Goal: Transaction & Acquisition: Purchase product/service

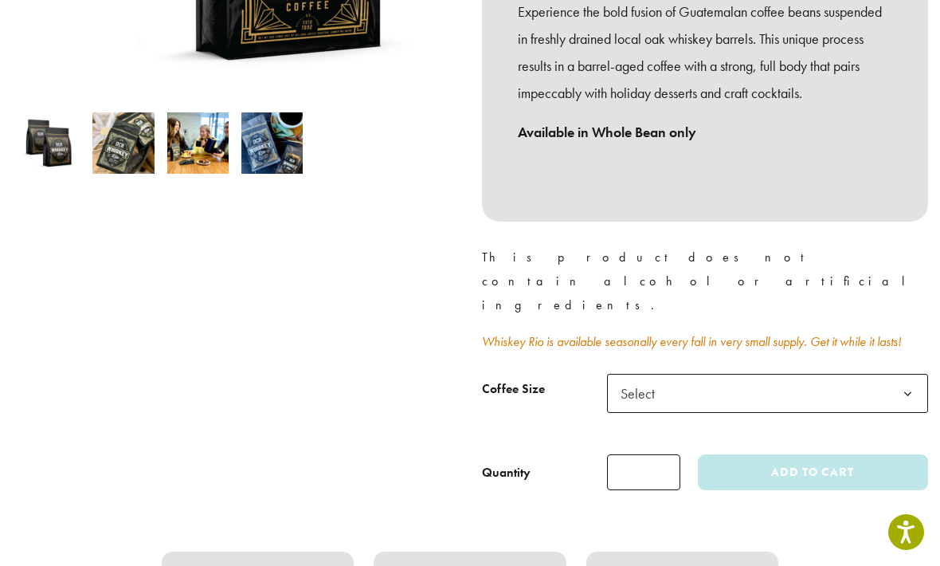
scroll to position [503, 0]
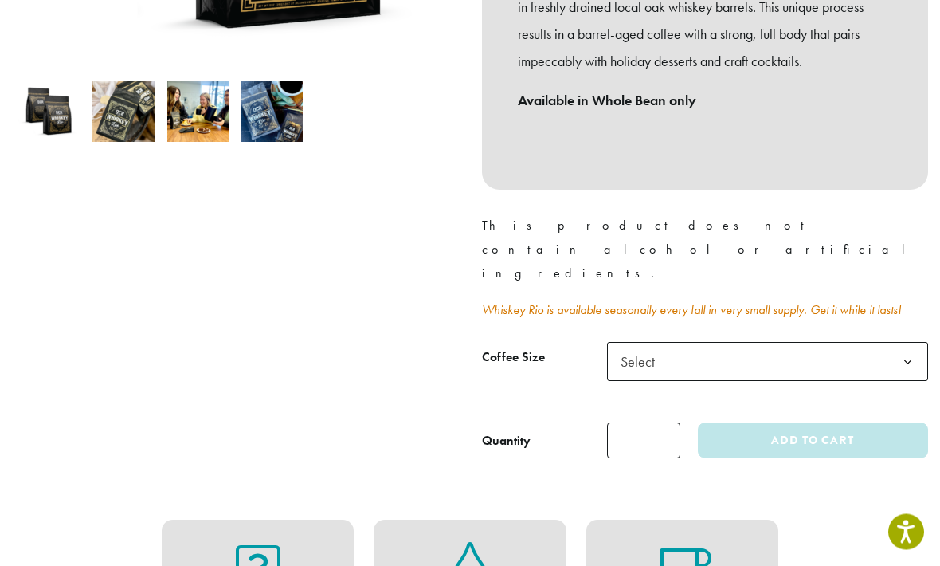
click at [898, 343] on b at bounding box center [907, 362] width 39 height 39
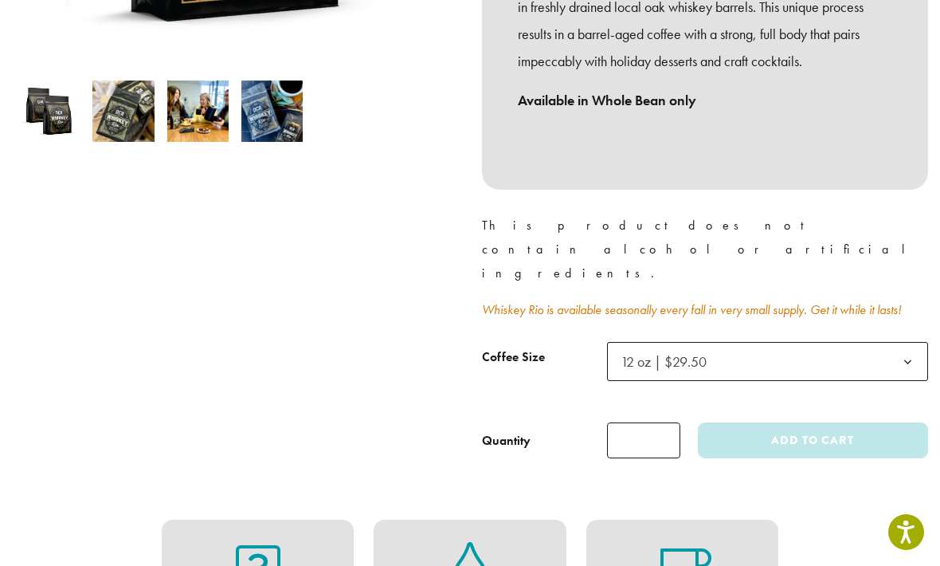
select select "*********"
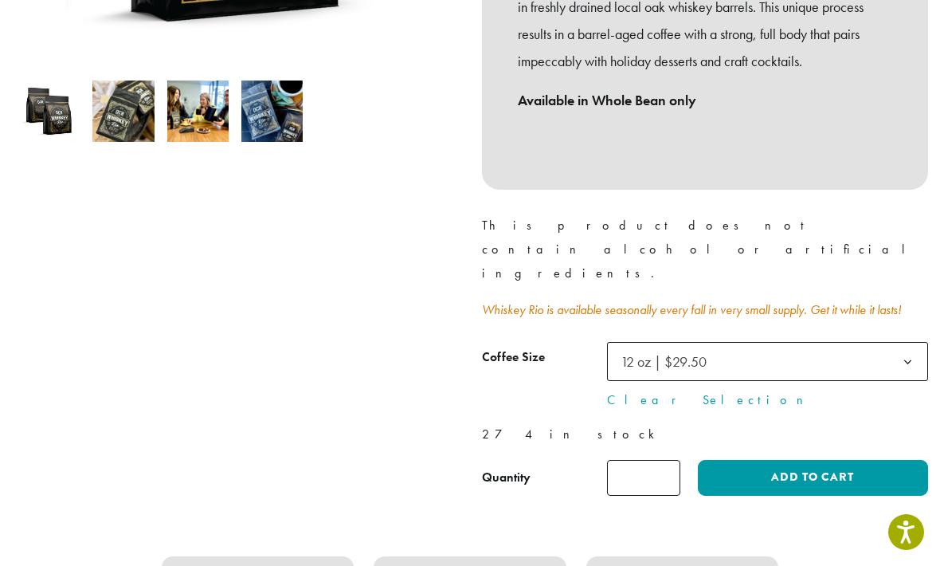
click at [802, 460] on button "Add to cart" at bounding box center [813, 478] width 230 height 36
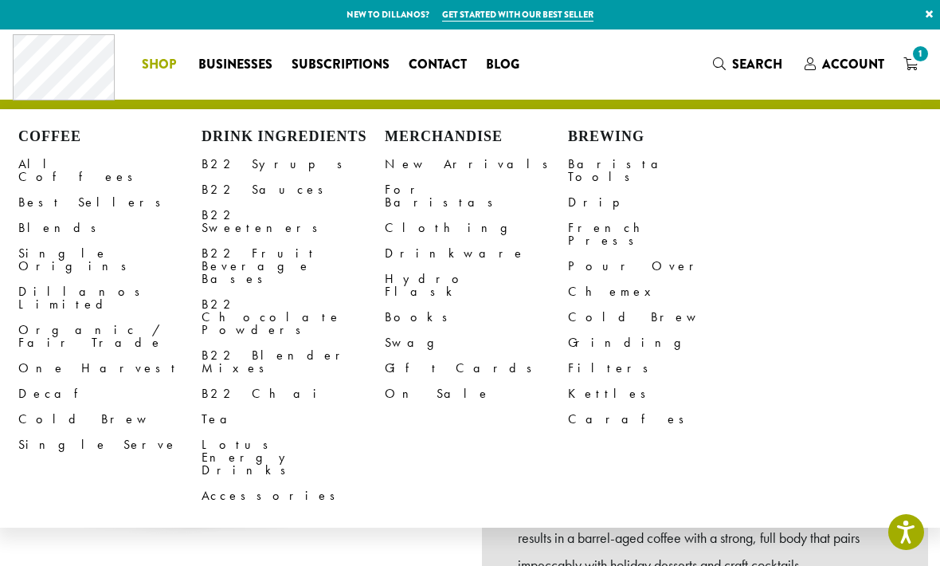
click at [588, 355] on link "Filters" at bounding box center [659, 367] width 183 height 25
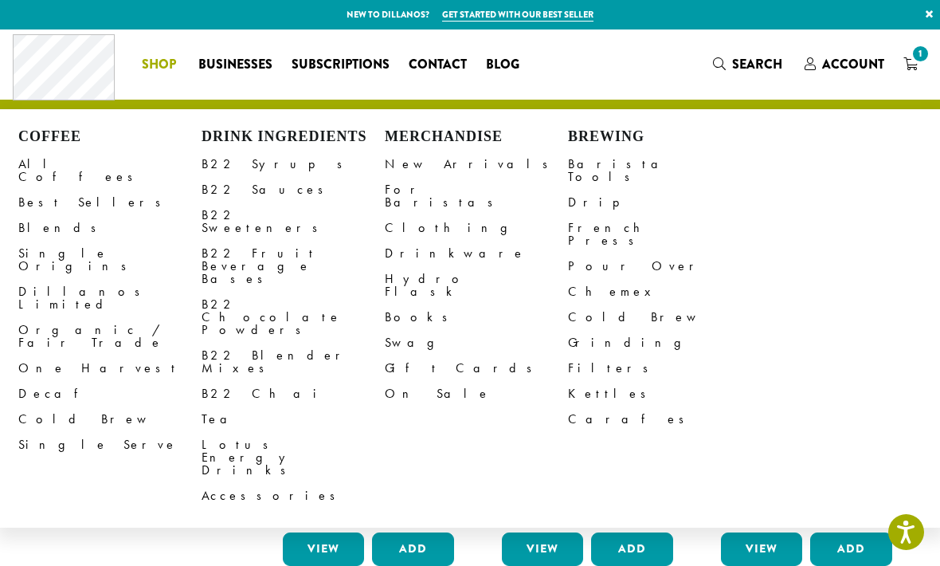
click at [75, 279] on link "Dillanos Limited" at bounding box center [109, 298] width 183 height 38
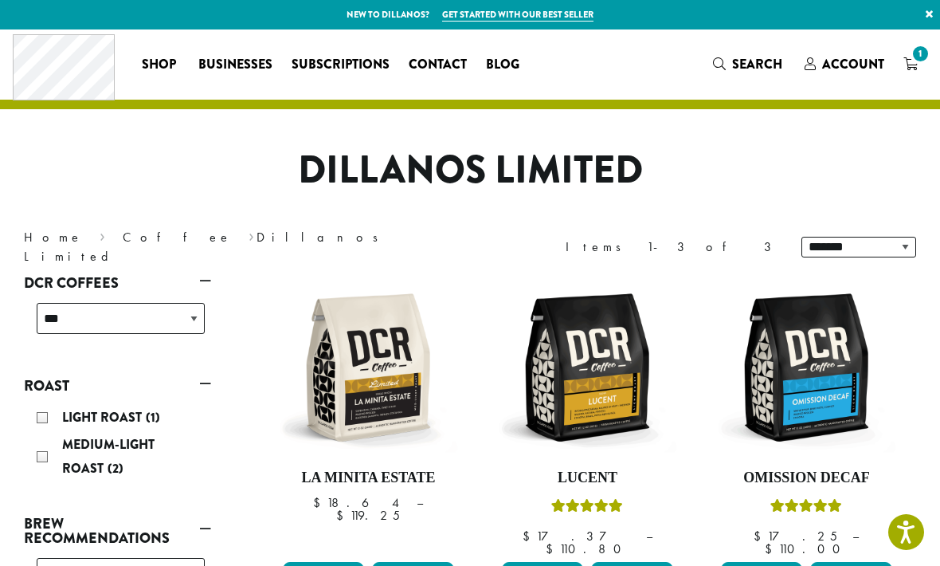
click at [917, 53] on span "1" at bounding box center [921, 54] width 22 height 22
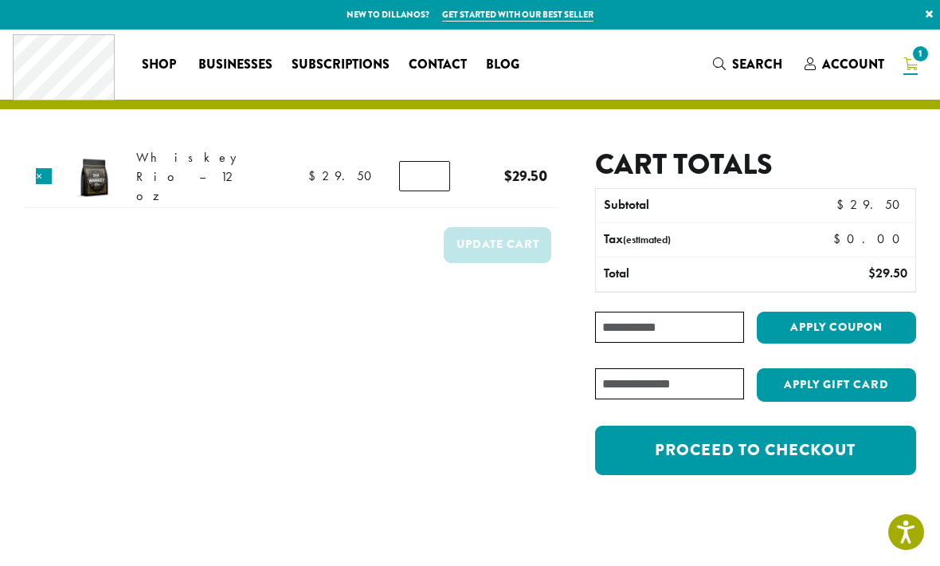
click at [744, 452] on link "Proceed to checkout" at bounding box center [755, 449] width 321 height 49
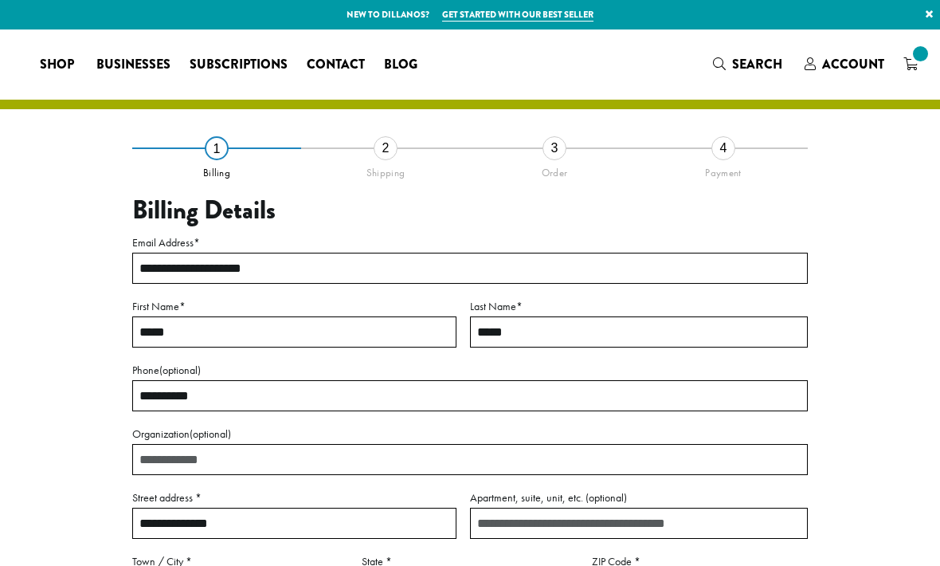
select select "**"
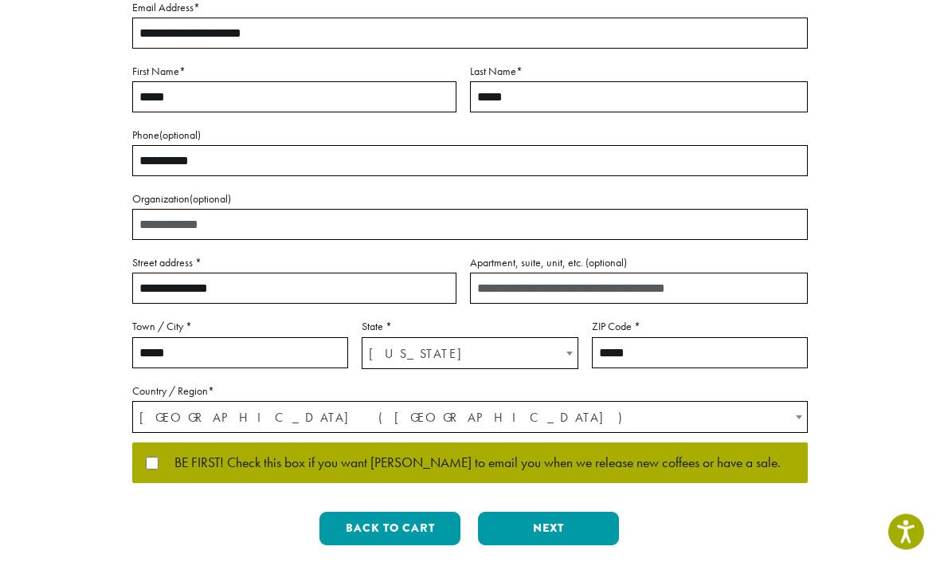
scroll to position [235, 0]
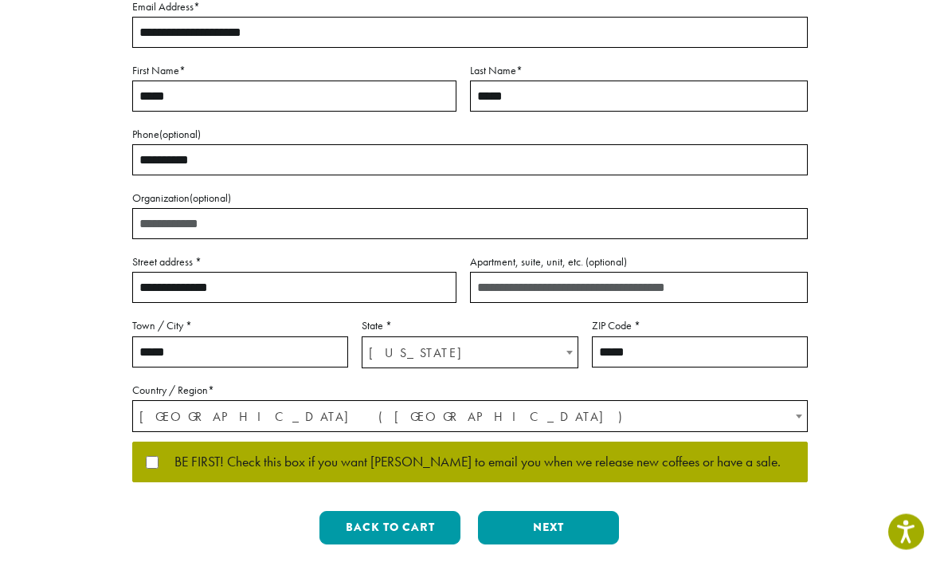
click at [561, 534] on button "Next" at bounding box center [548, 527] width 141 height 33
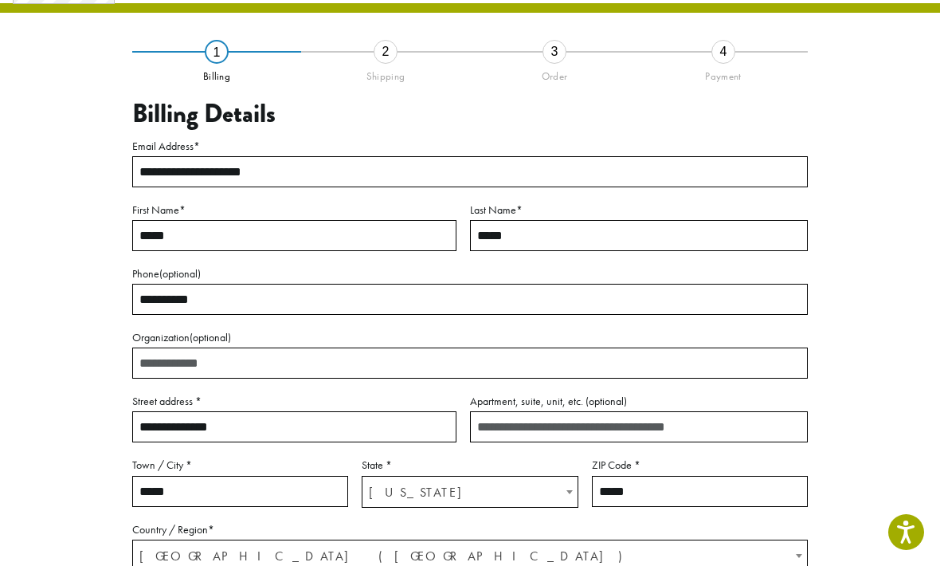
scroll to position [67, 0]
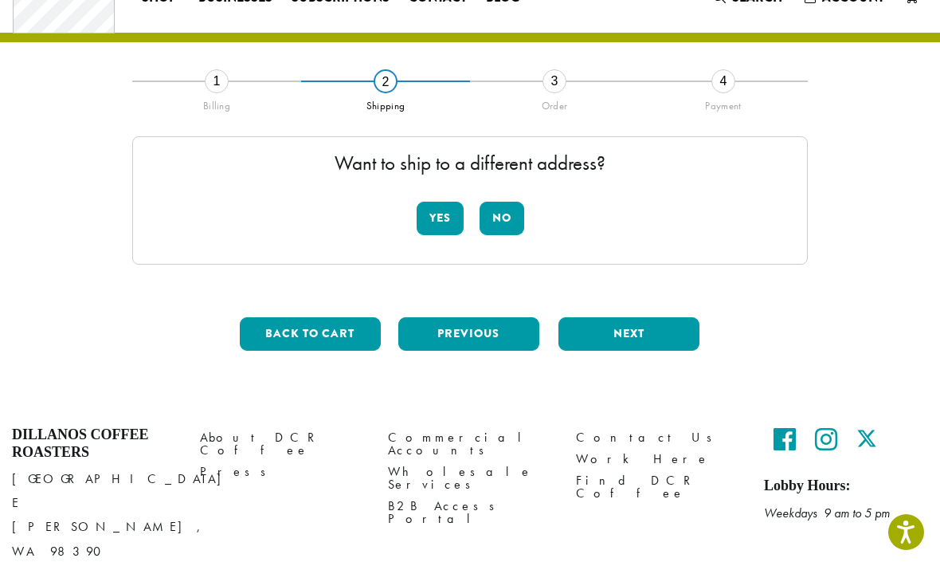
click at [496, 220] on button "No" at bounding box center [502, 218] width 45 height 33
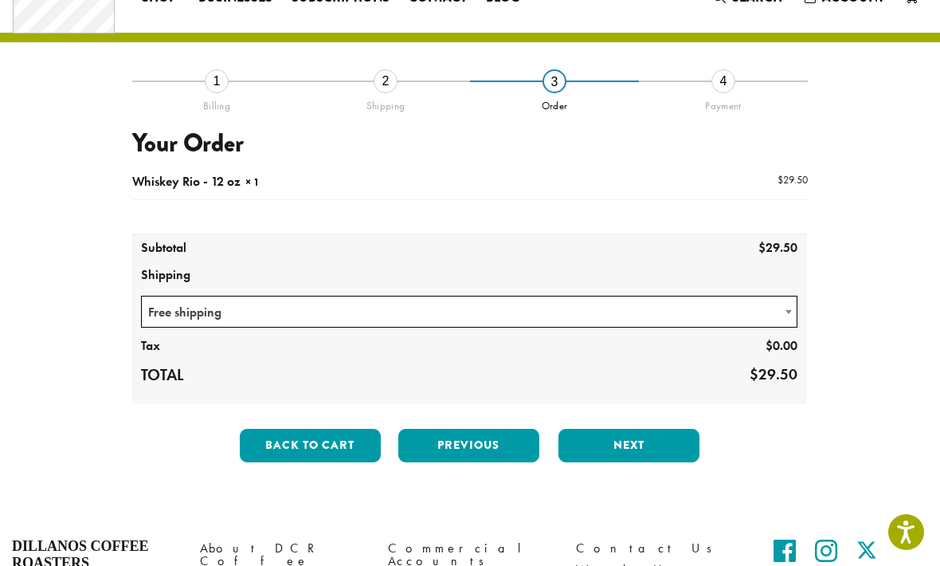
click at [606, 432] on button "Next" at bounding box center [628, 445] width 141 height 33
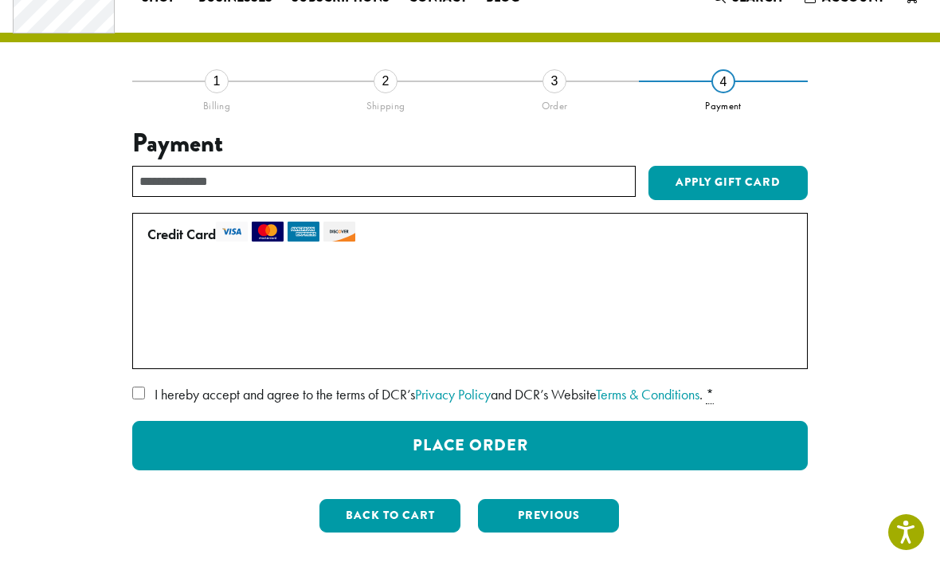
click at [488, 437] on button "Place Order" at bounding box center [470, 445] width 676 height 49
